Goal: Task Accomplishment & Management: Complete application form

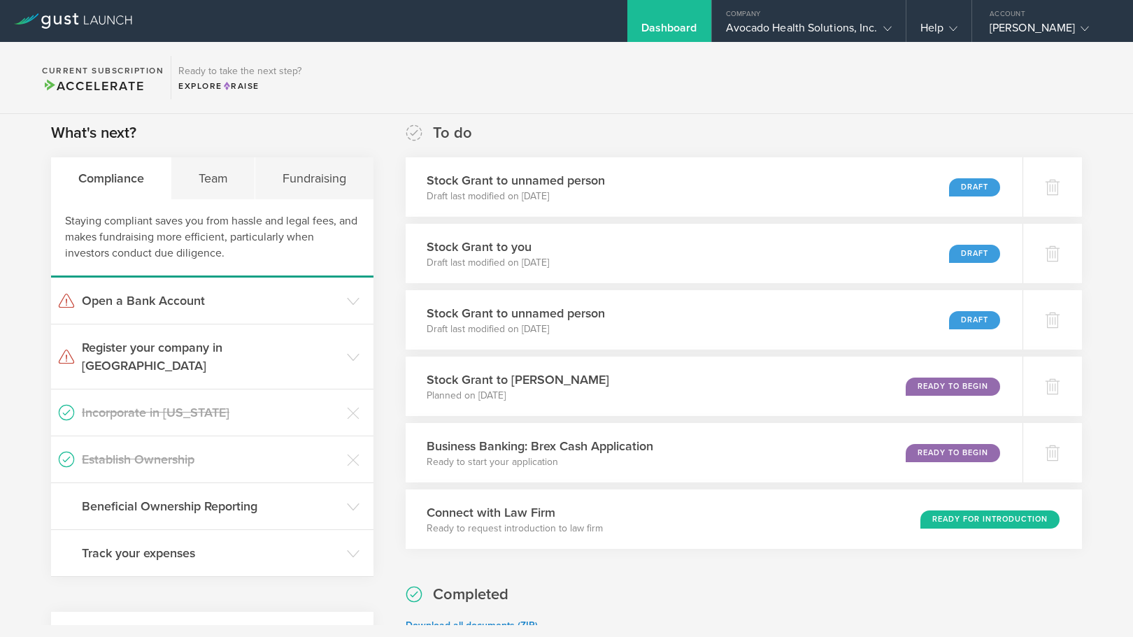
scroll to position [233, 0]
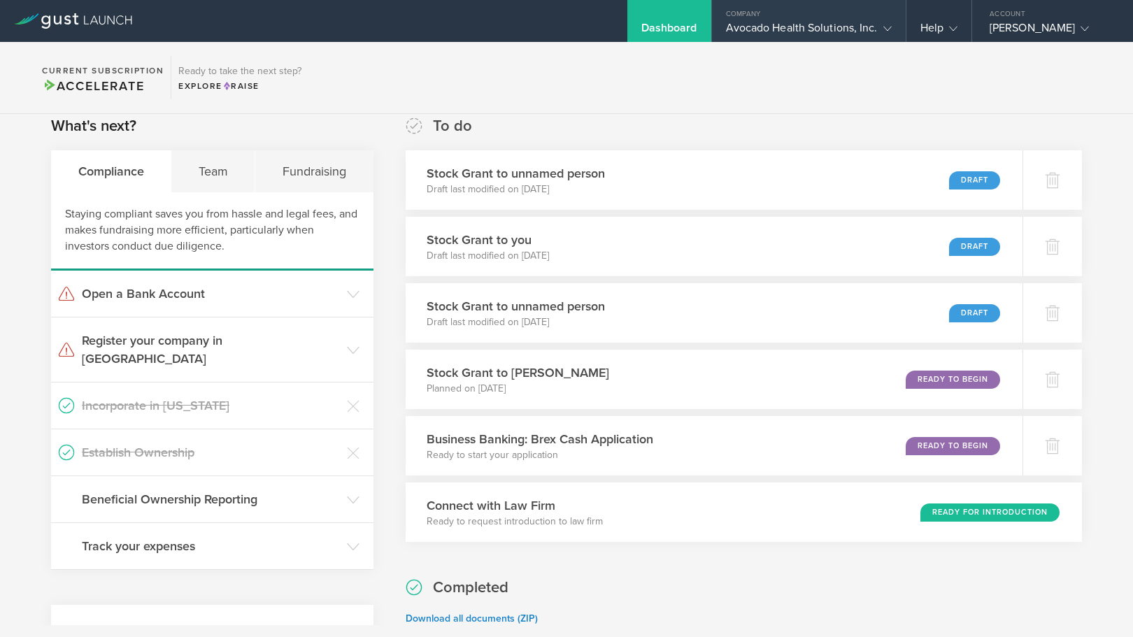
click at [837, 36] on div "Avocado Health Solutions, Inc." at bounding box center [809, 31] width 166 height 21
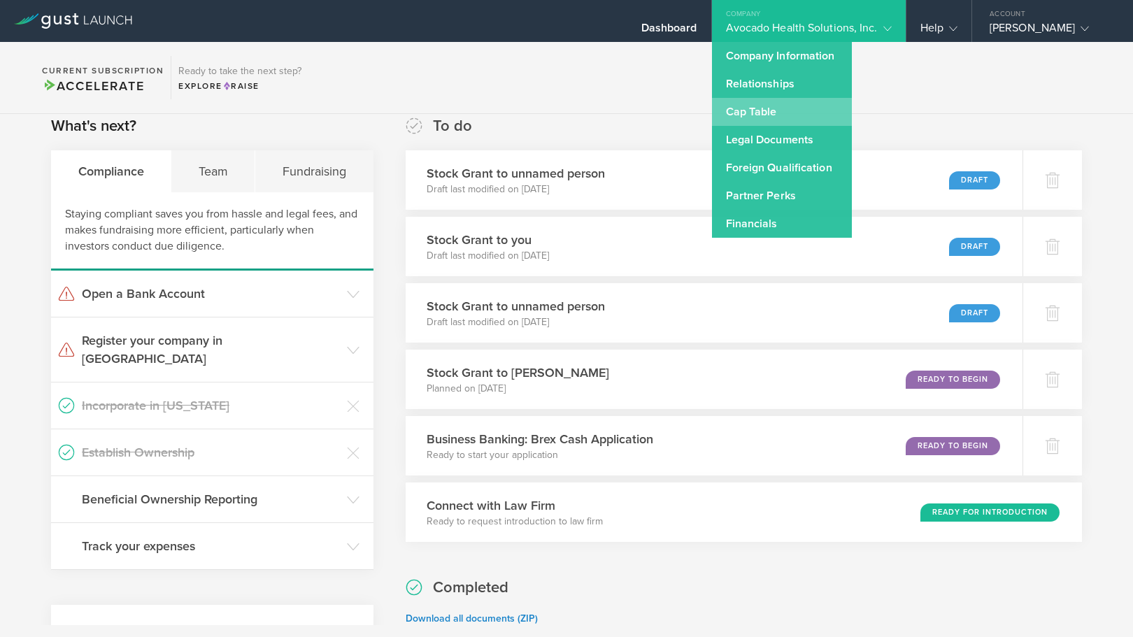
click at [820, 110] on link "Cap Table" at bounding box center [782, 112] width 140 height 28
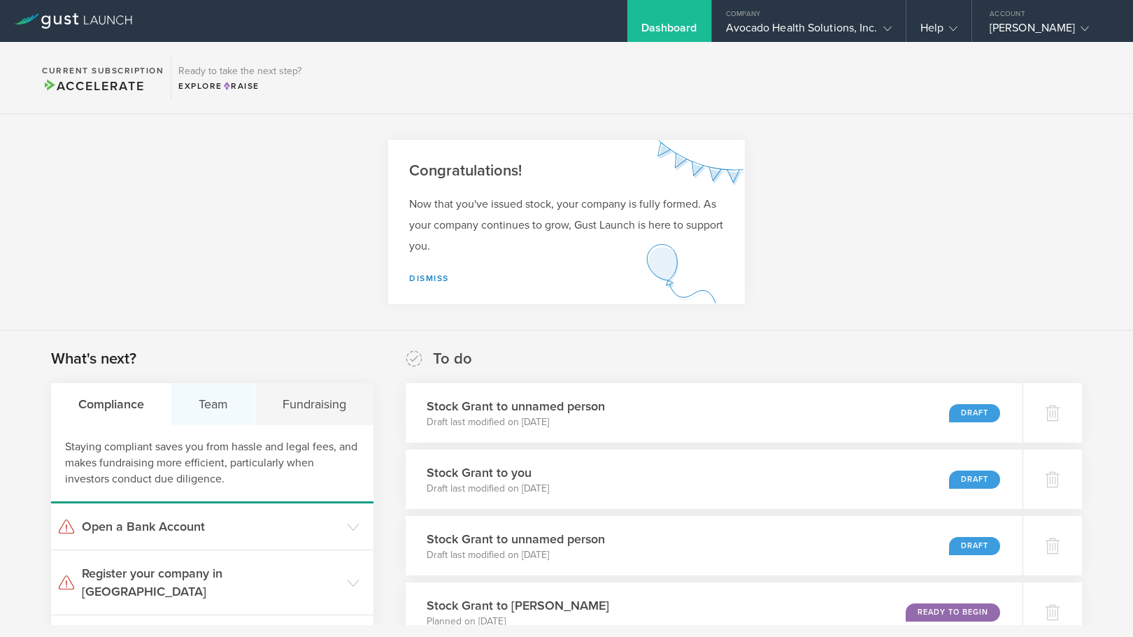
click at [195, 404] on div "Team" at bounding box center [213, 404] width 84 height 42
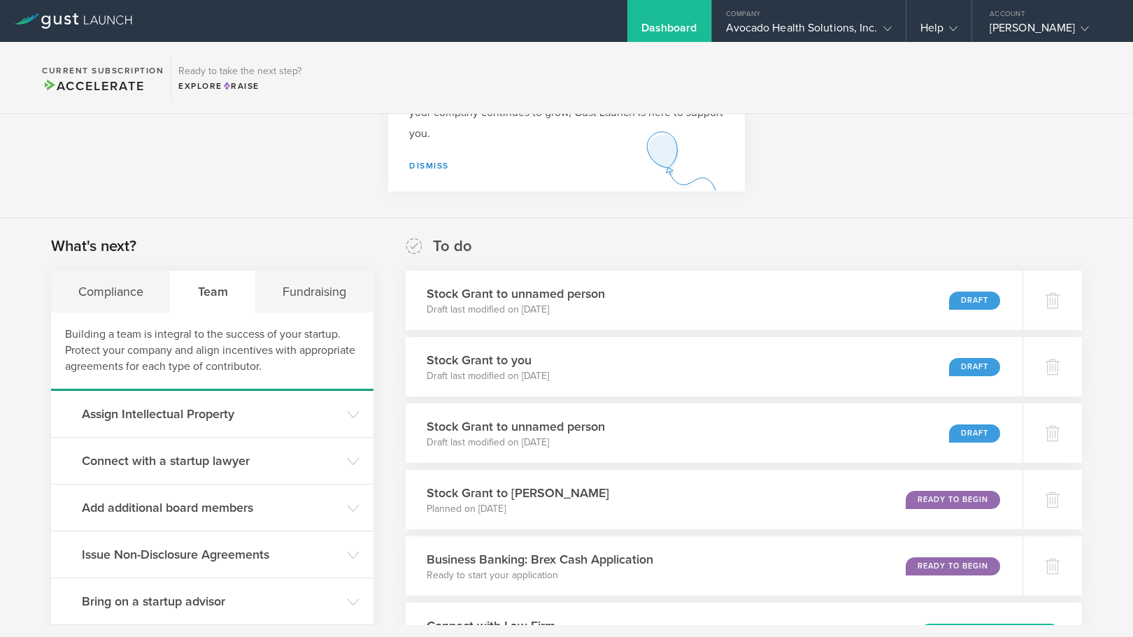
scroll to position [116, 0]
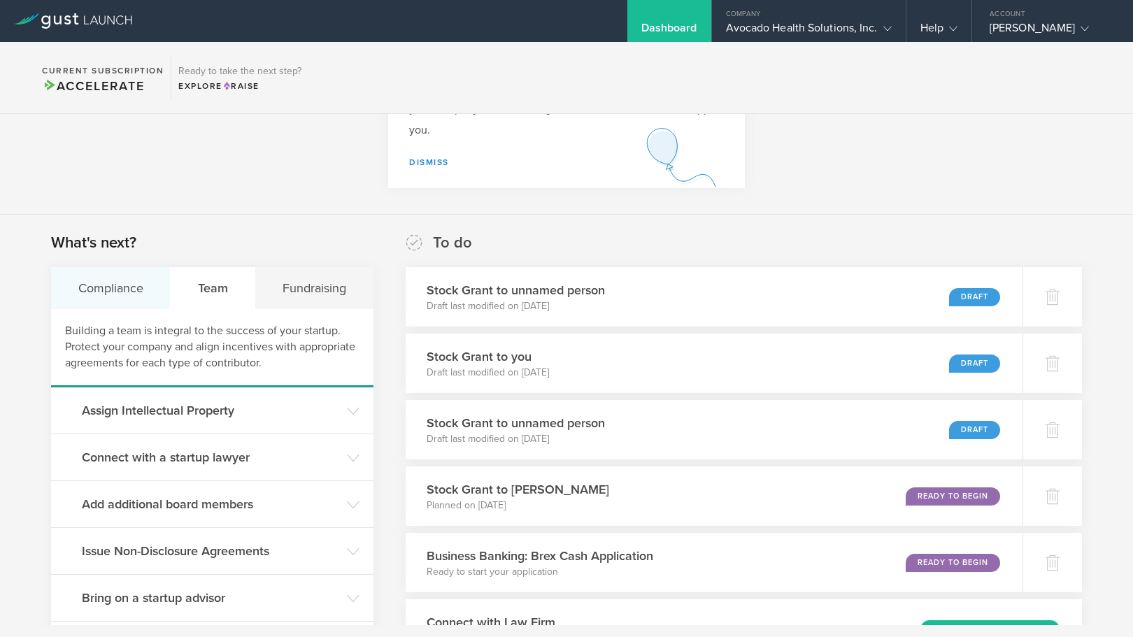
click at [127, 294] on div "Compliance" at bounding box center [111, 288] width 120 height 42
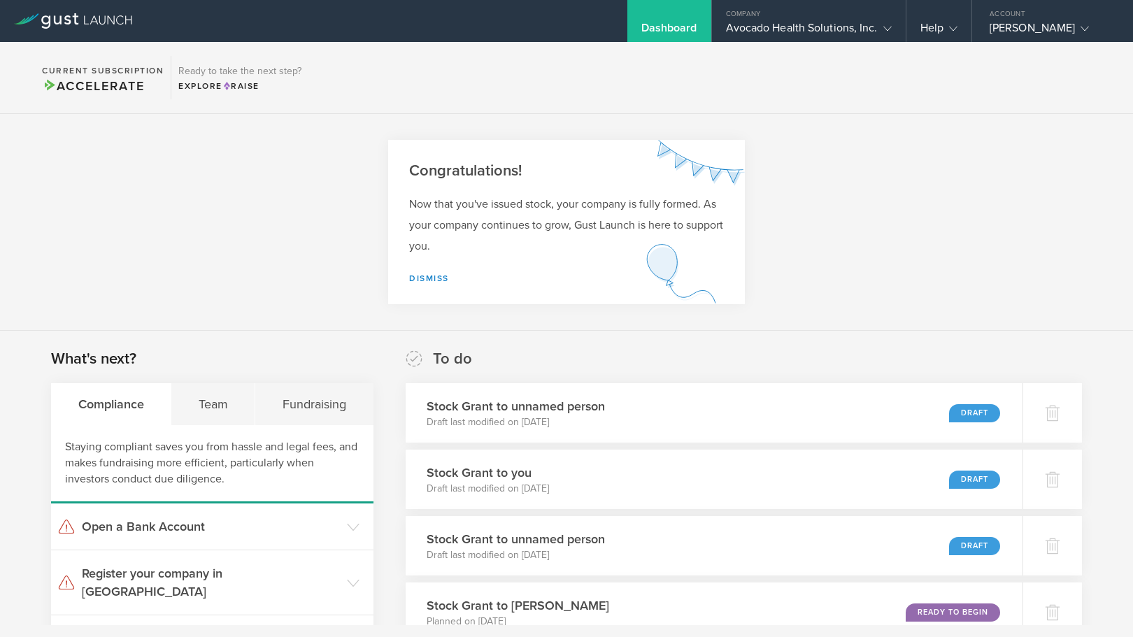
scroll to position [233, 0]
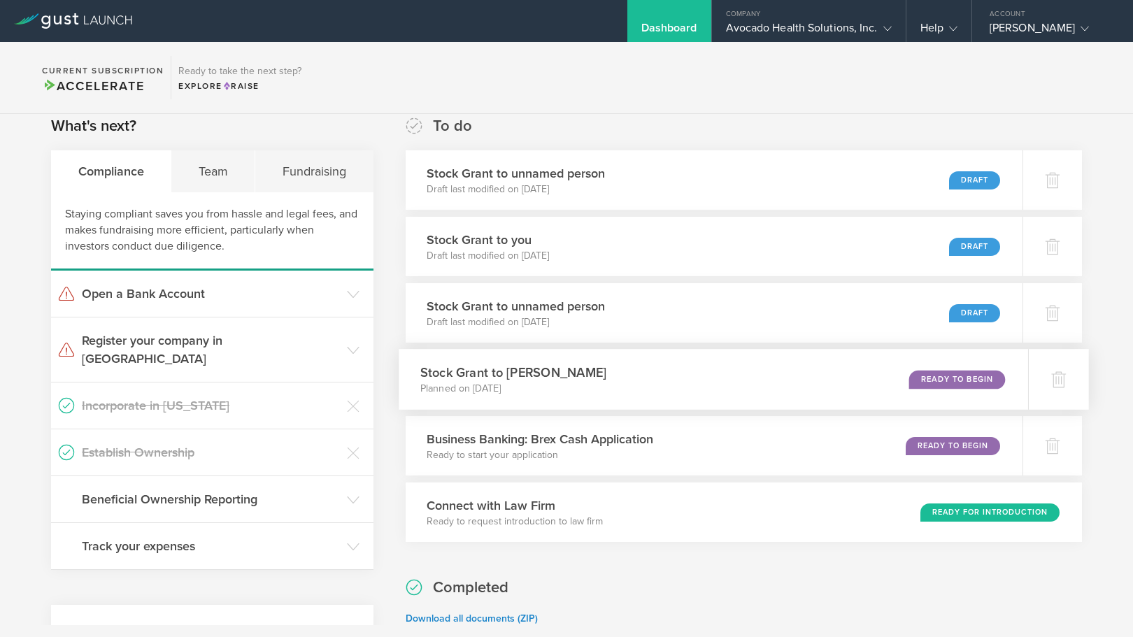
click at [527, 378] on h3 "Stock Grant to [PERSON_NAME]" at bounding box center [513, 372] width 186 height 19
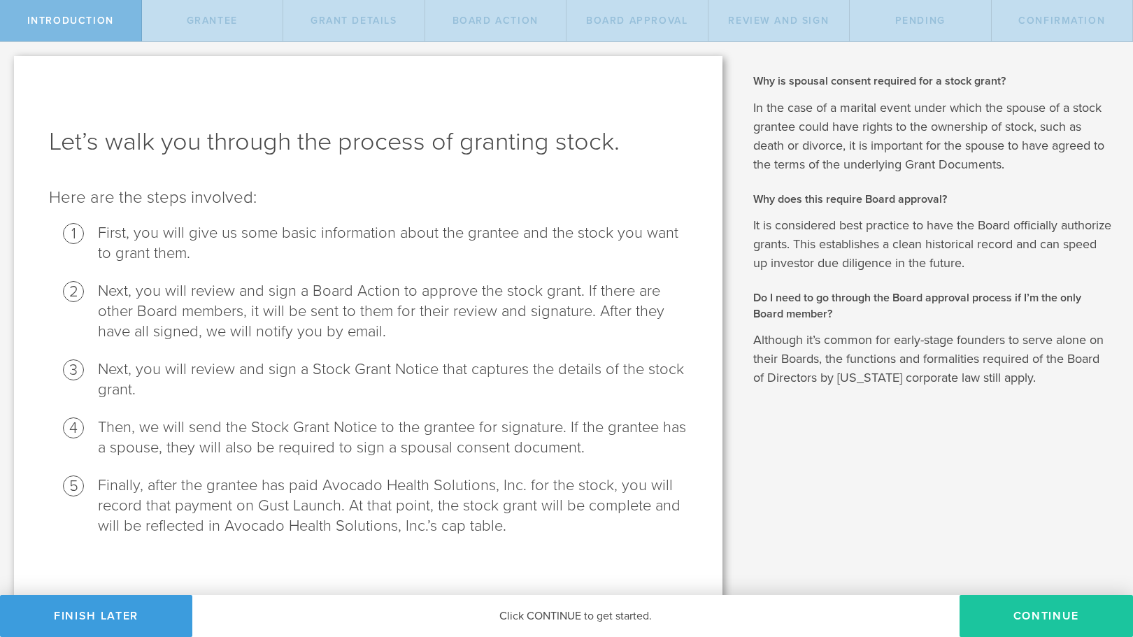
click at [1025, 610] on button "Continue" at bounding box center [1045, 616] width 173 height 42
radio input "true"
